Goal: Transaction & Acquisition: Book appointment/travel/reservation

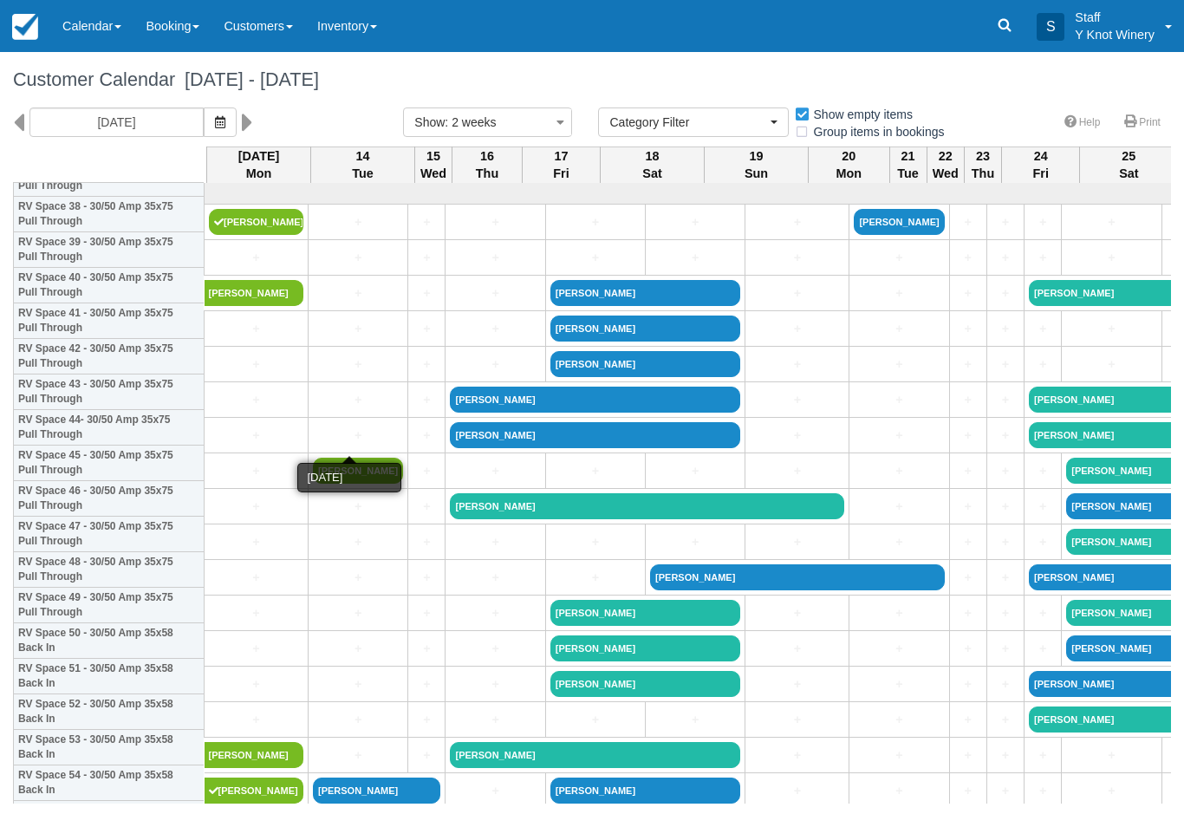
select select
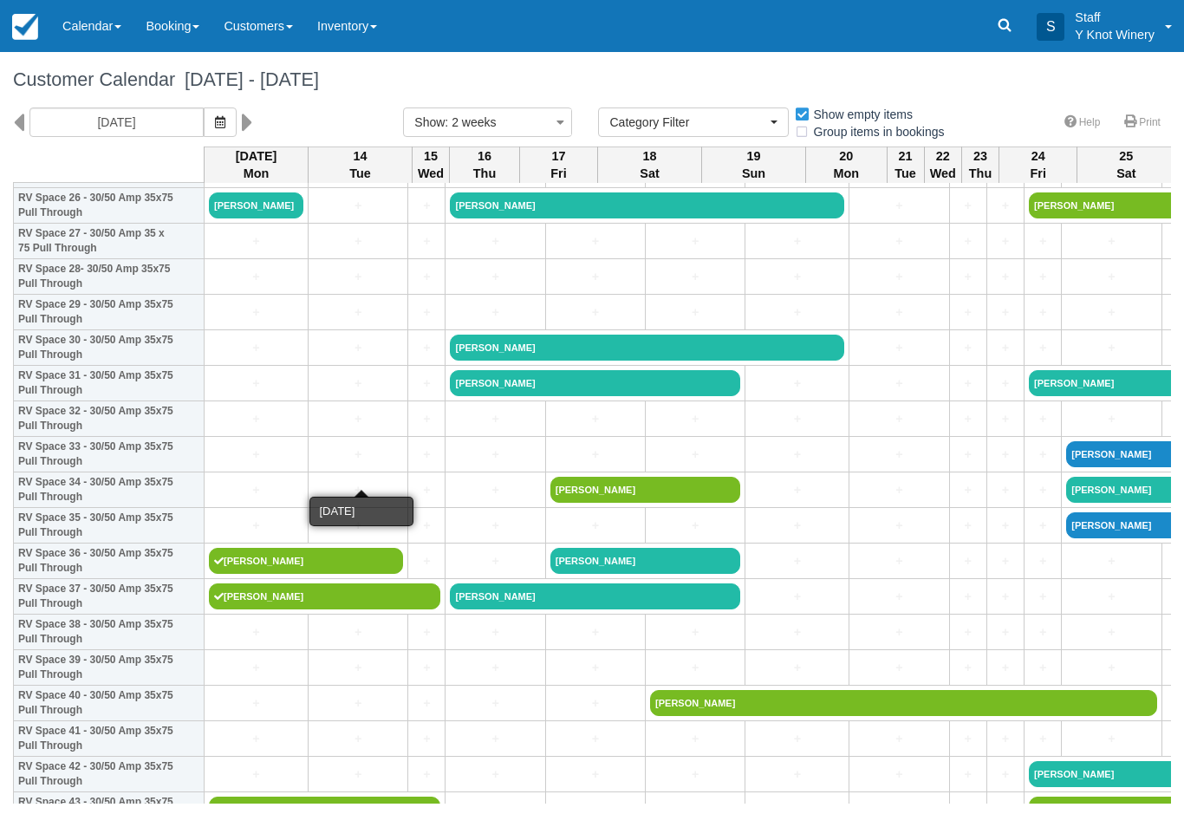
scroll to position [975, 0]
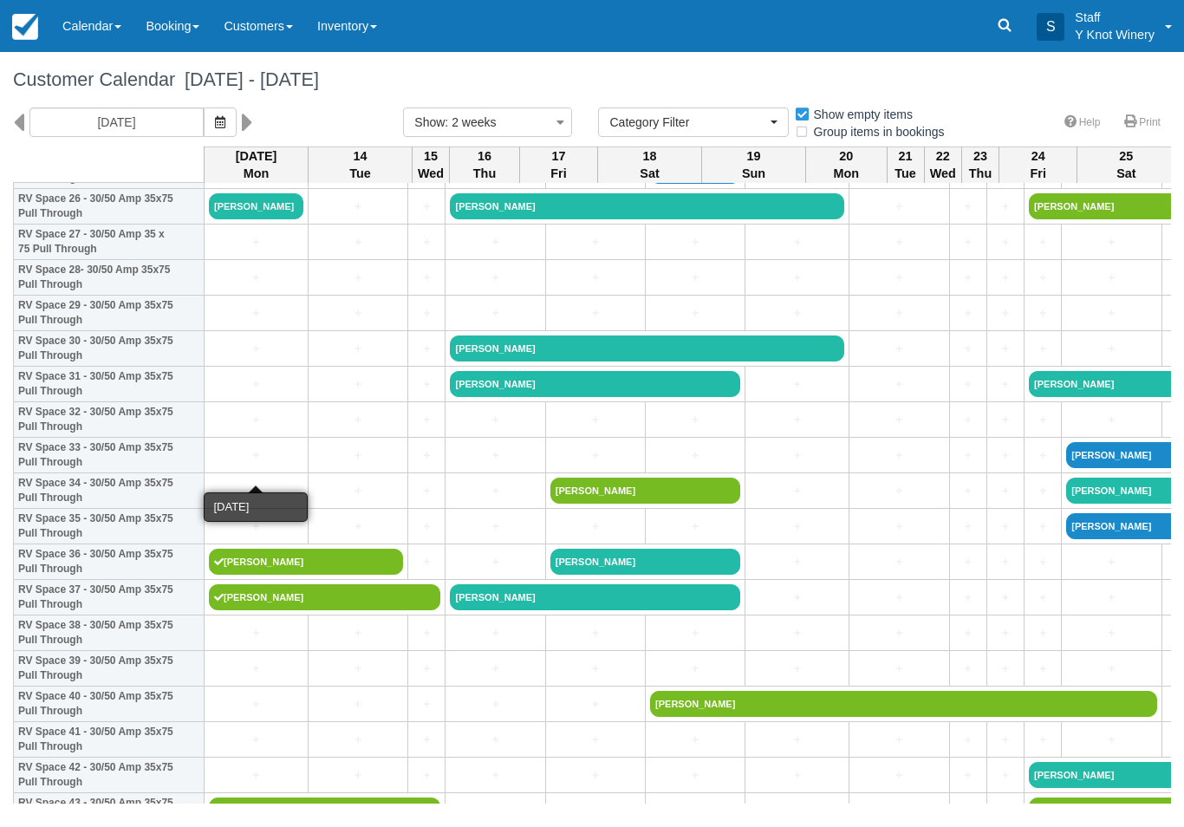
click at [224, 465] on link "+" at bounding box center [256, 455] width 94 height 18
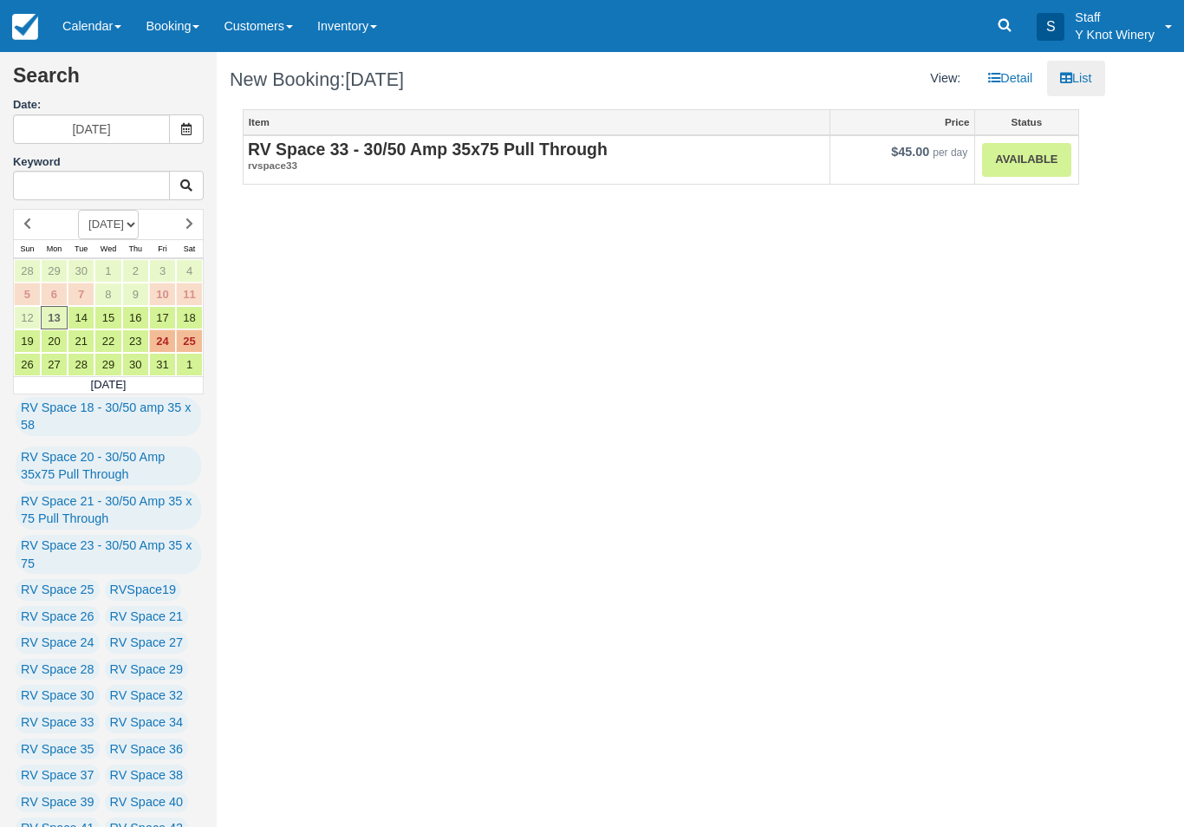
click at [1024, 156] on link "Available" at bounding box center [1026, 160] width 88 height 34
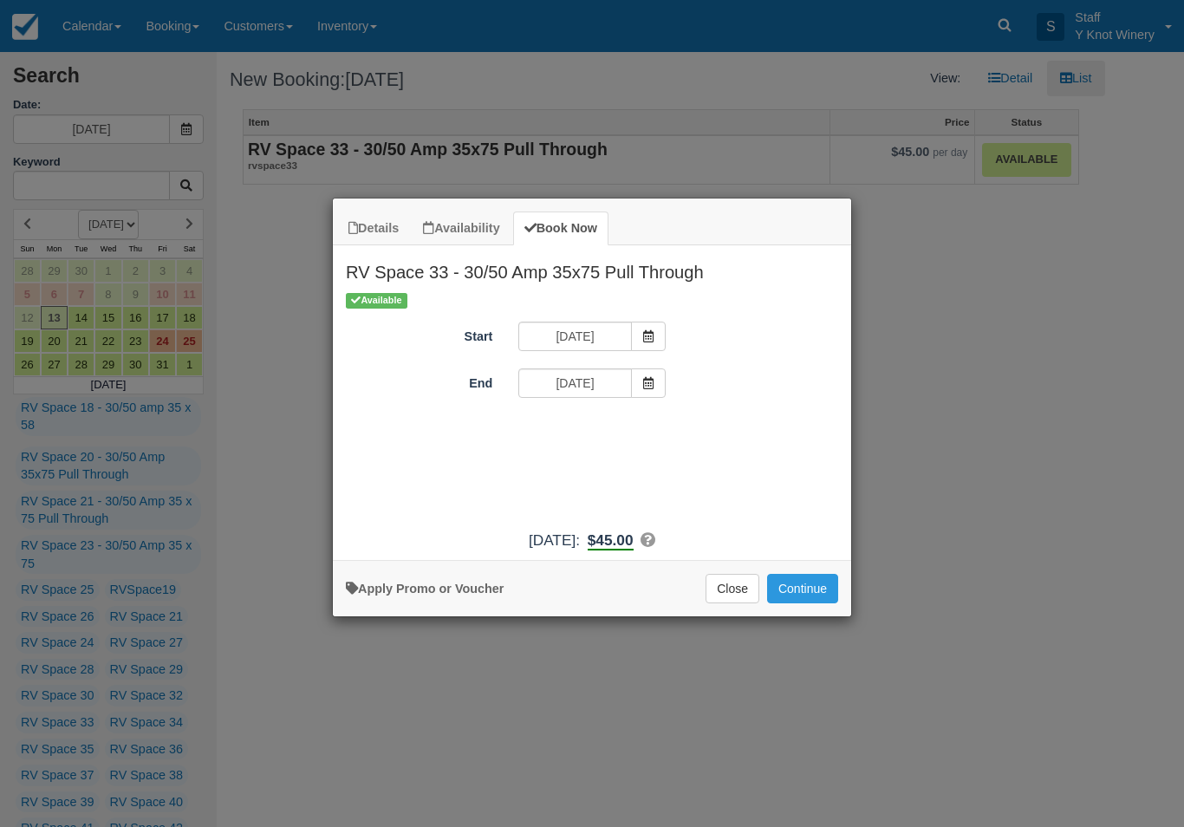
click at [636, 386] on span "Item Modal" at bounding box center [648, 382] width 35 height 29
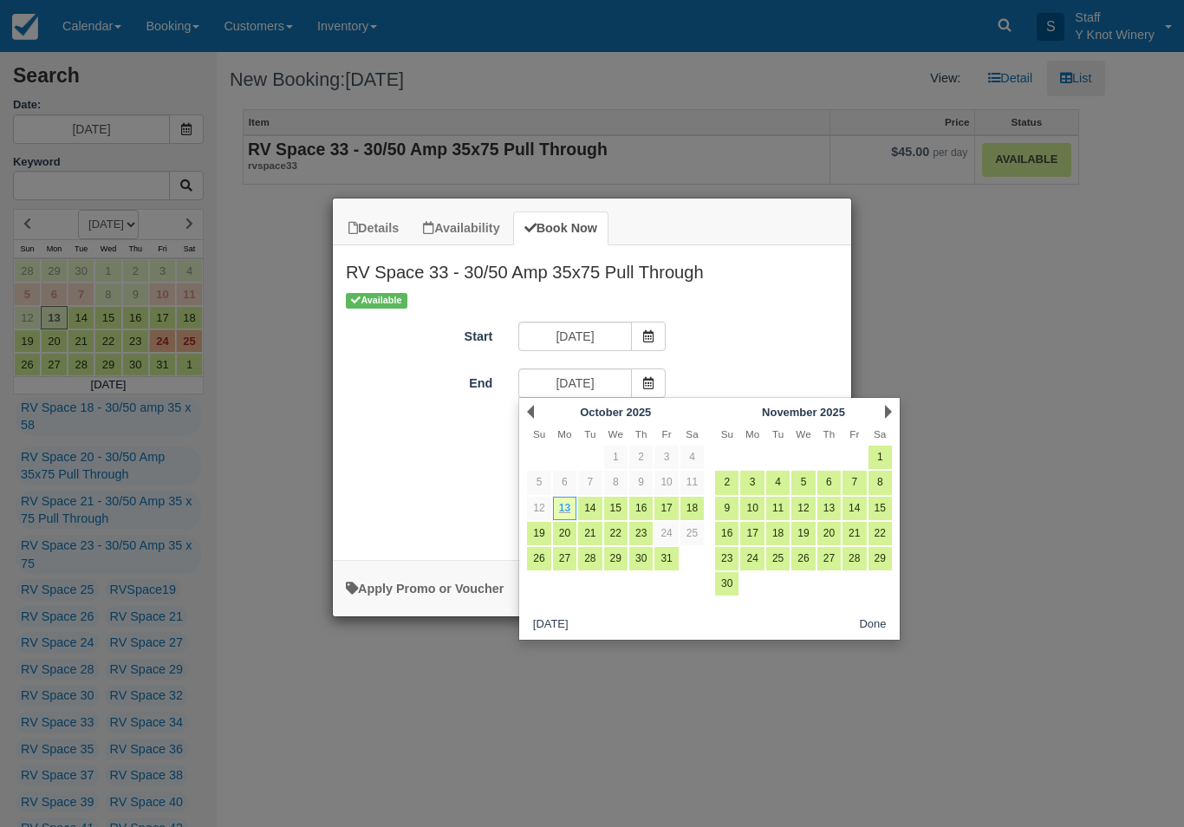
click at [590, 507] on link "14" at bounding box center [589, 508] width 23 height 23
type input "10/14/25"
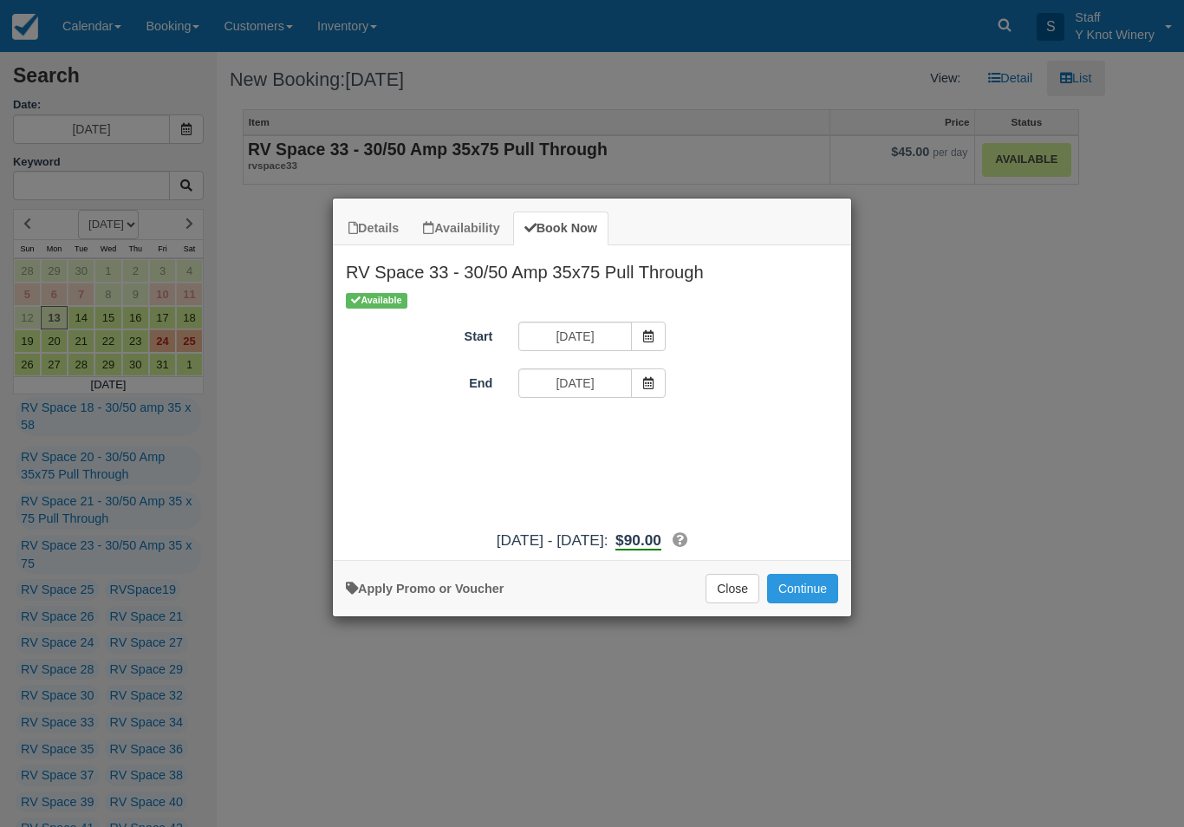
click at [801, 603] on button "Continue" at bounding box center [802, 588] width 71 height 29
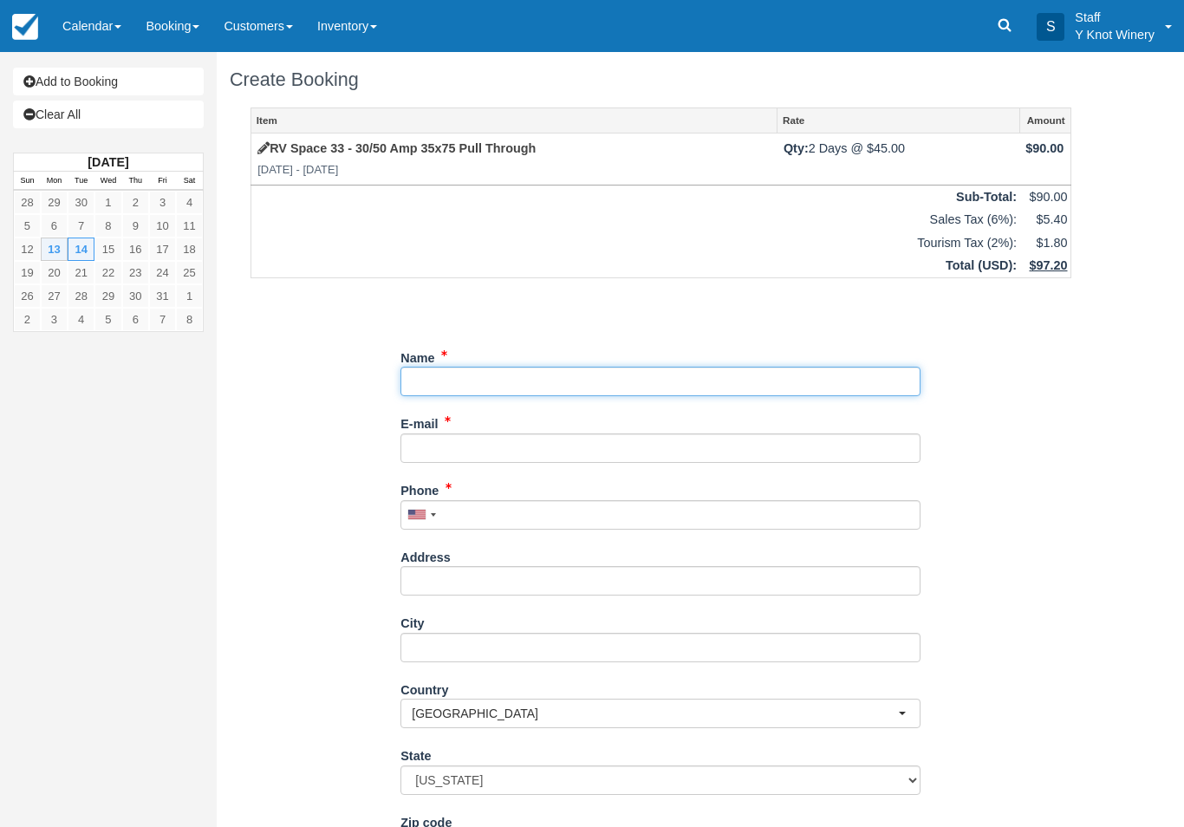
click at [505, 367] on input "Name" at bounding box center [660, 381] width 520 height 29
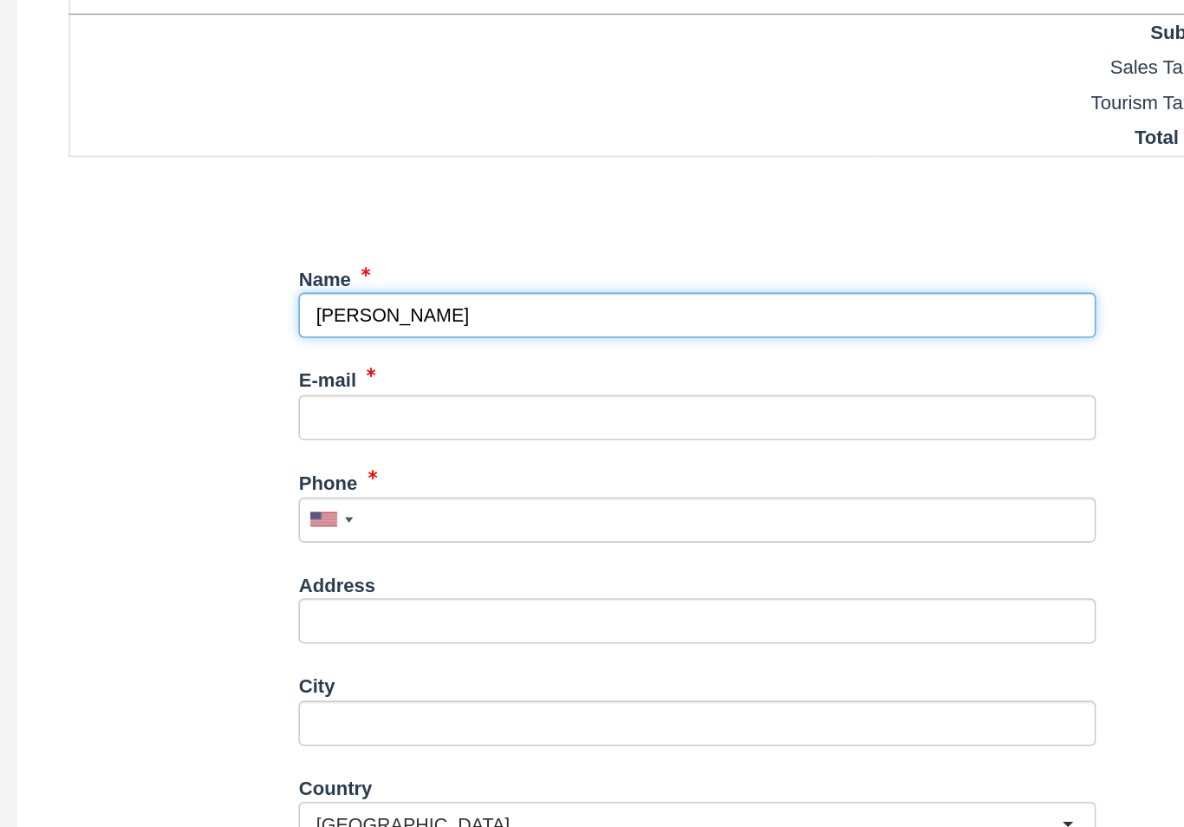
type input "[PERSON_NAME]"
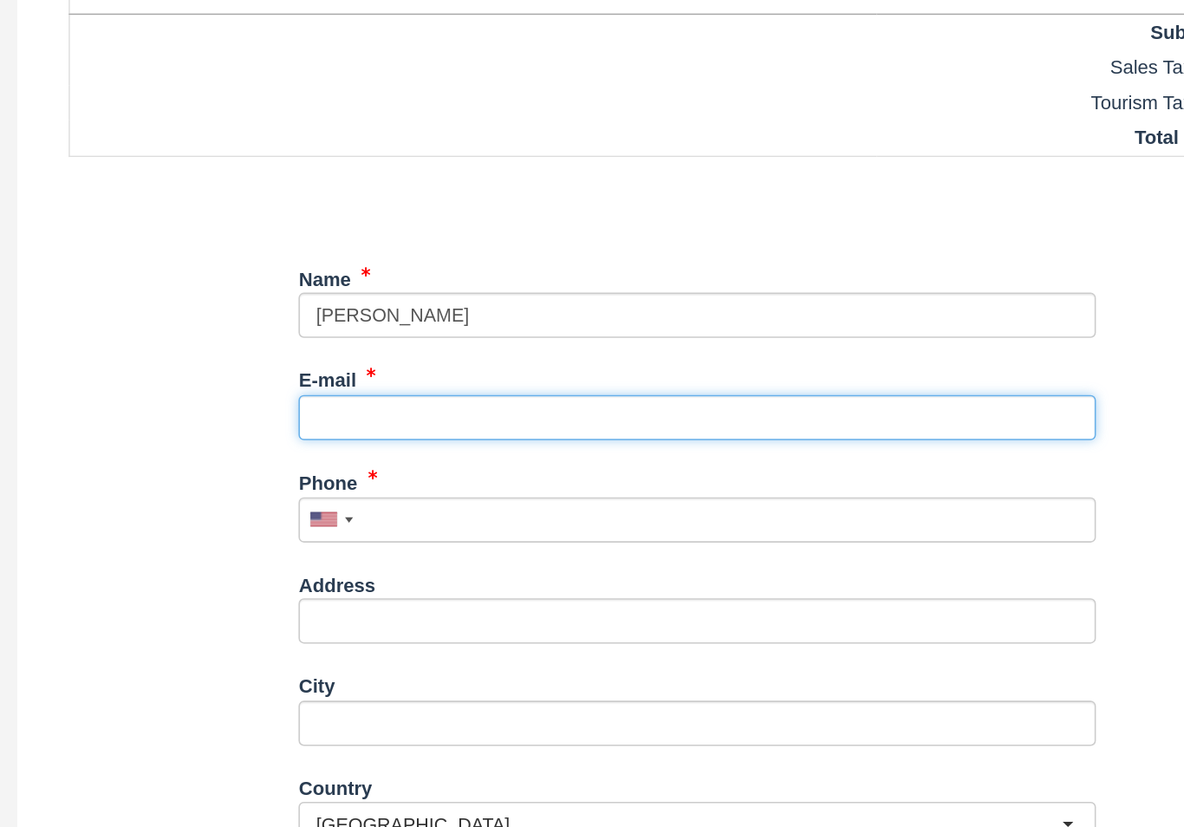
click at [400, 433] on input "E-mail" at bounding box center [660, 447] width 520 height 29
type input "[EMAIL_ADDRESS][DOMAIN_NAME]"
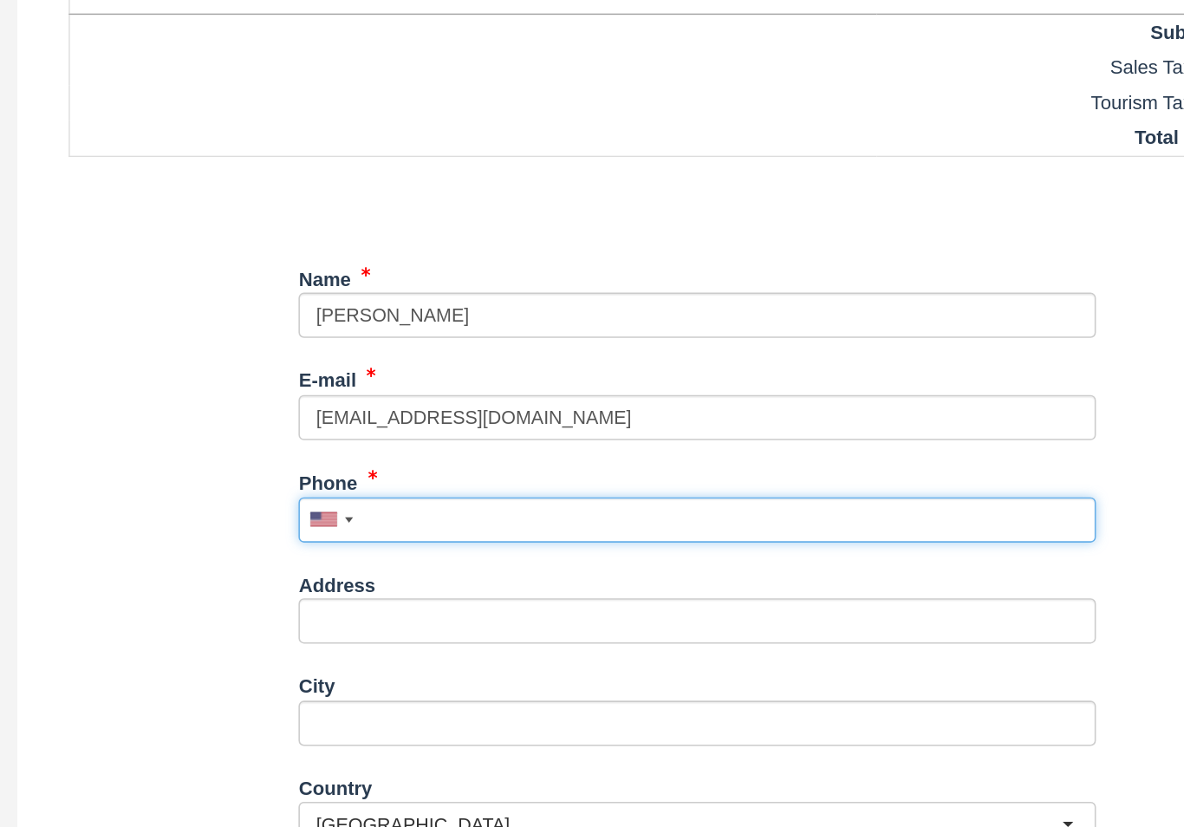
click at [400, 500] on input "Phone" at bounding box center [660, 514] width 520 height 29
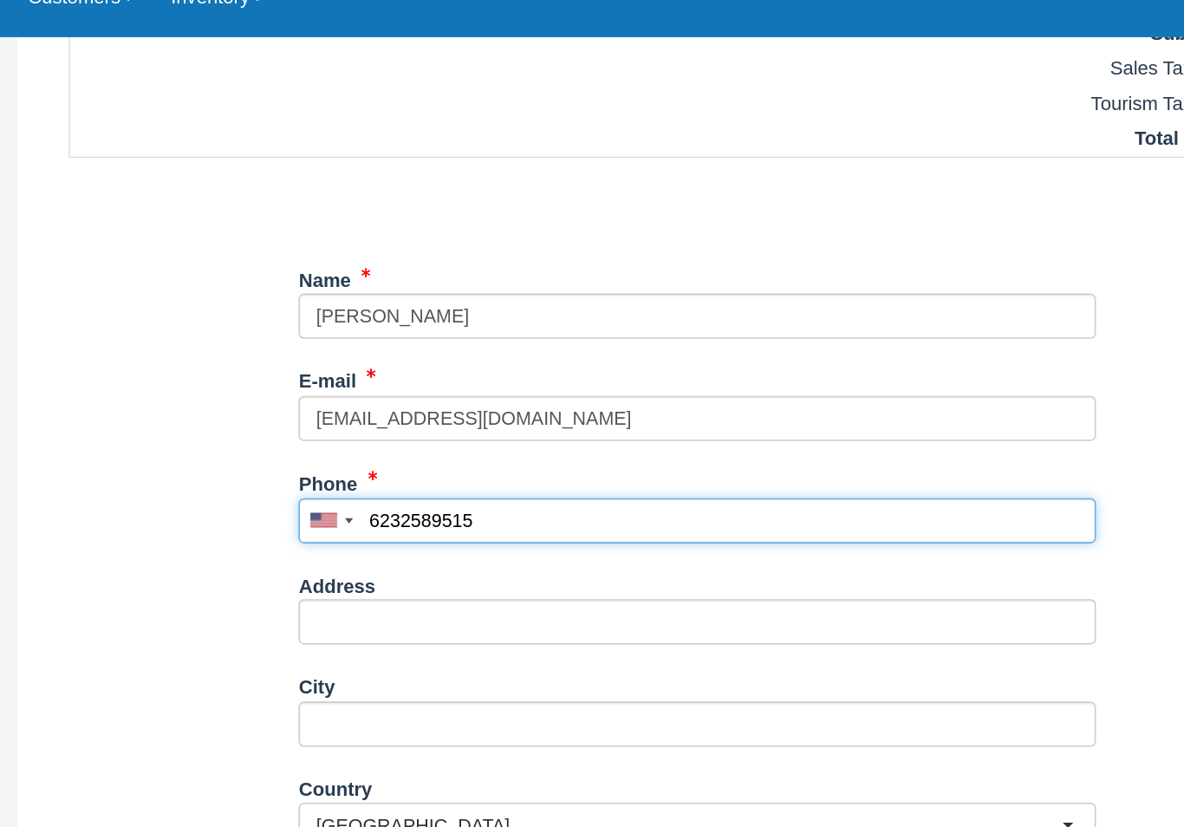
scroll to position [157, 0]
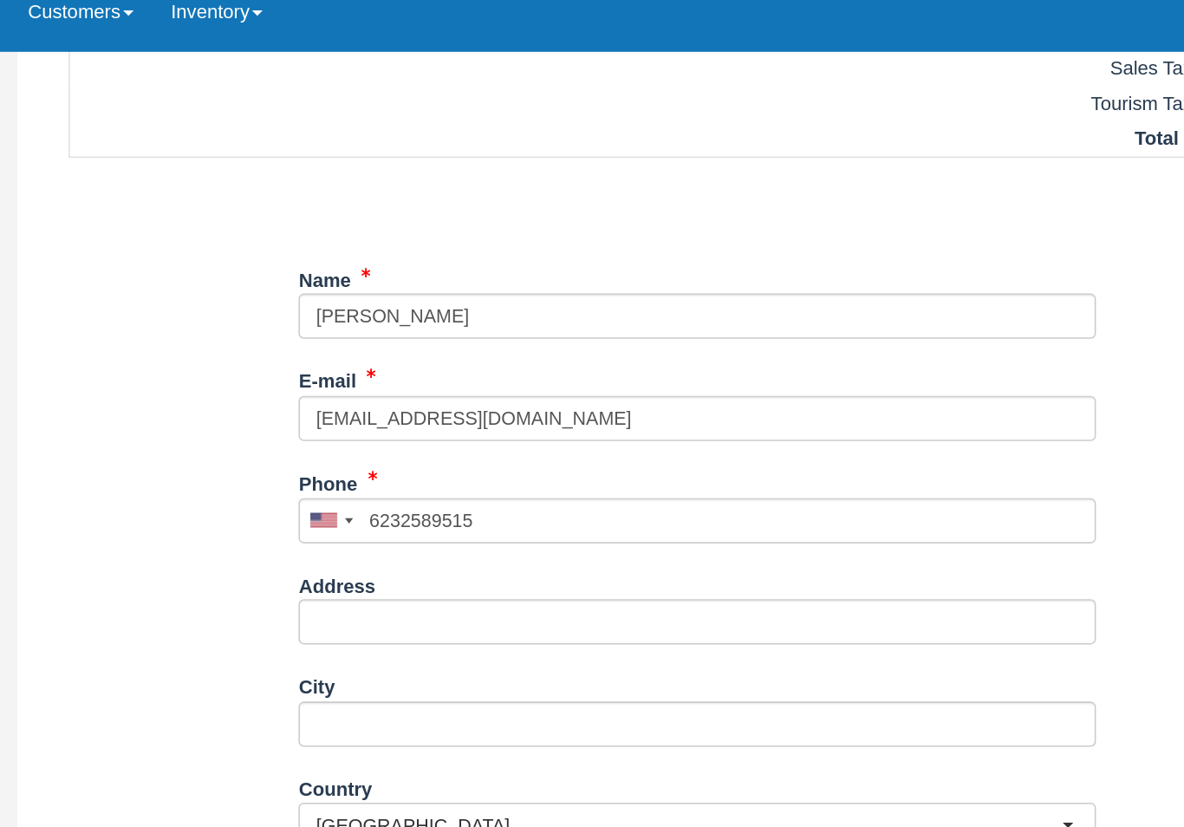
click at [400, 801] on button "Continue" at bounding box center [441, 815] width 83 height 29
type input "[PHONE_NUMBER]"
